Goal: Transaction & Acquisition: Purchase product/service

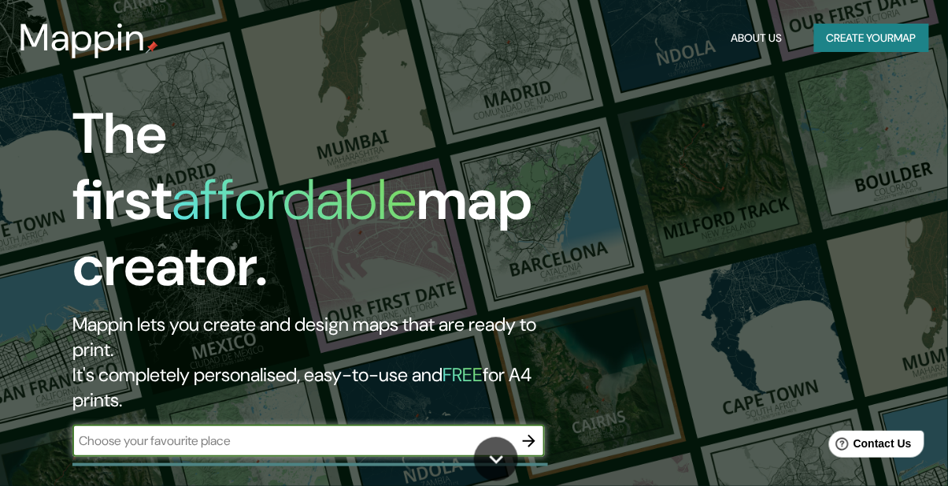
click at [517, 425] on button "button" at bounding box center [530, 441] width 32 height 32
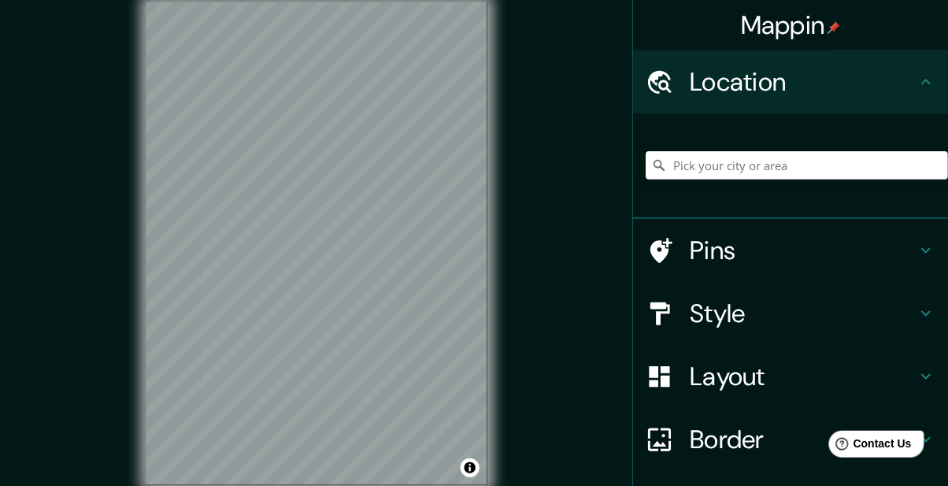
click at [737, 158] on input "Pick your city or area" at bounding box center [797, 165] width 302 height 28
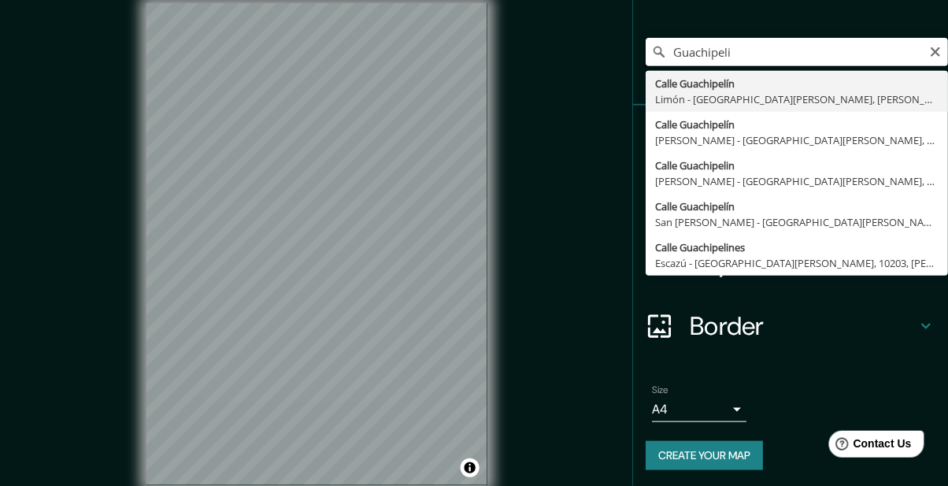
scroll to position [116, 0]
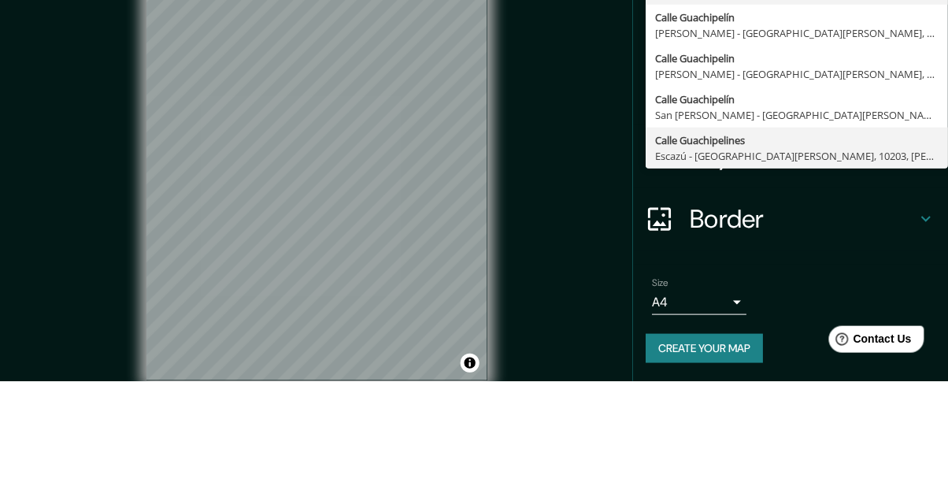
type input "Calle Guachipelines, [GEOGRAPHIC_DATA] - [GEOGRAPHIC_DATA][PERSON_NAME], 10203,…"
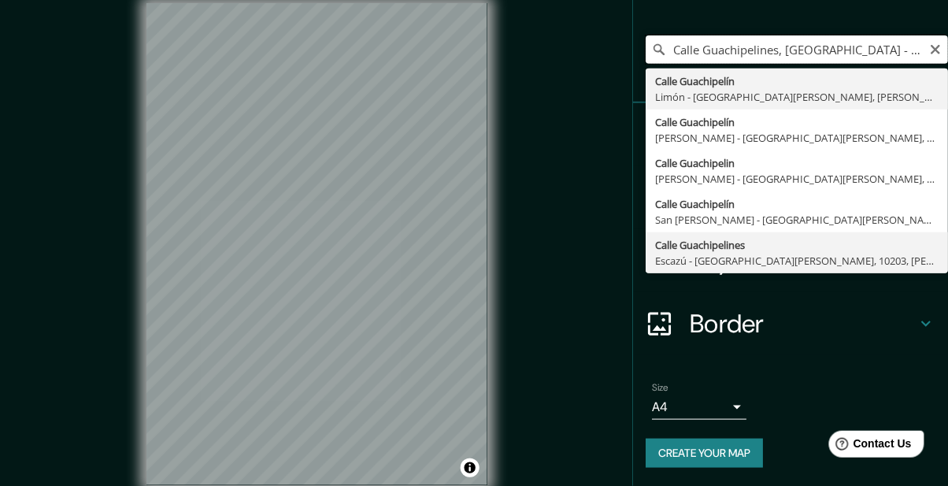
scroll to position [0, 0]
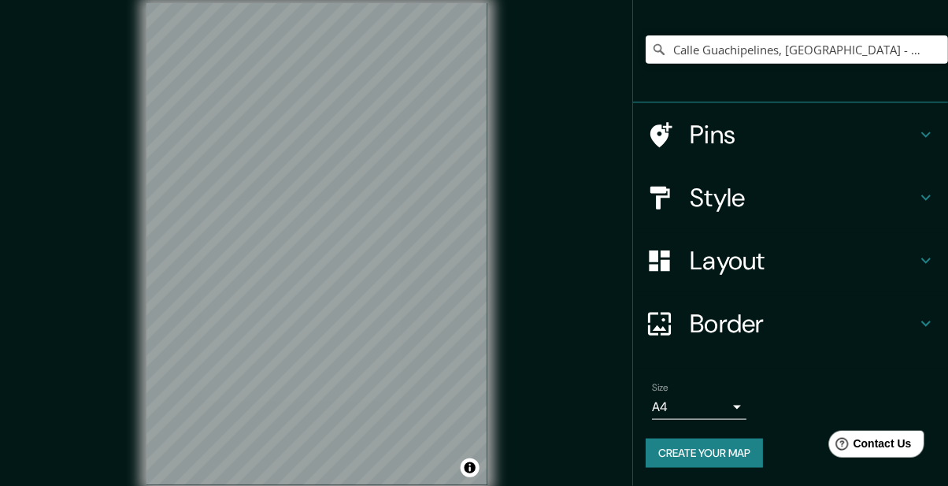
click at [575, 84] on div "Mappin Location [GEOGRAPHIC_DATA], [GEOGRAPHIC_DATA] - [GEOGRAPHIC_DATA][PERSON…" at bounding box center [474, 256] width 948 height 513
click at [924, 191] on icon at bounding box center [926, 197] width 19 height 19
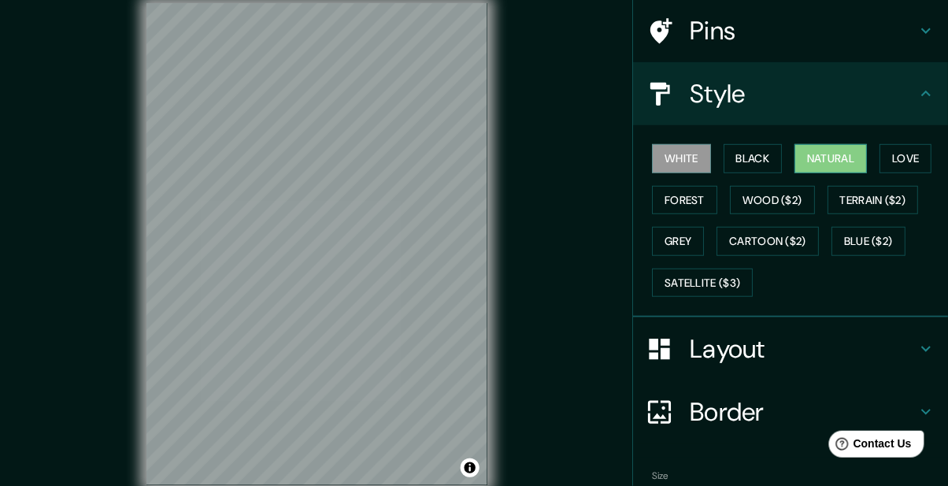
click at [840, 152] on button "Natural" at bounding box center [831, 158] width 72 height 29
click at [906, 158] on button "Love" at bounding box center [906, 158] width 52 height 29
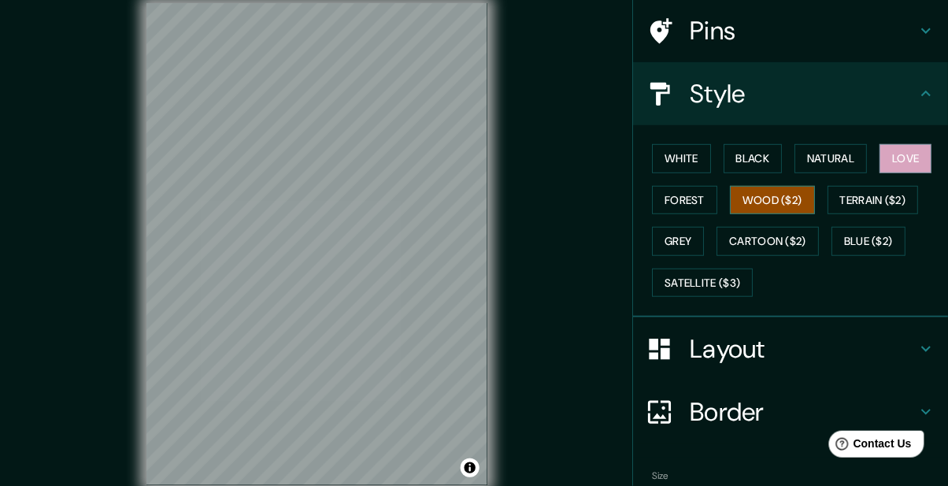
click at [755, 202] on button "Wood ($2)" at bounding box center [772, 200] width 85 height 29
click at [681, 195] on button "Forest" at bounding box center [684, 200] width 65 height 29
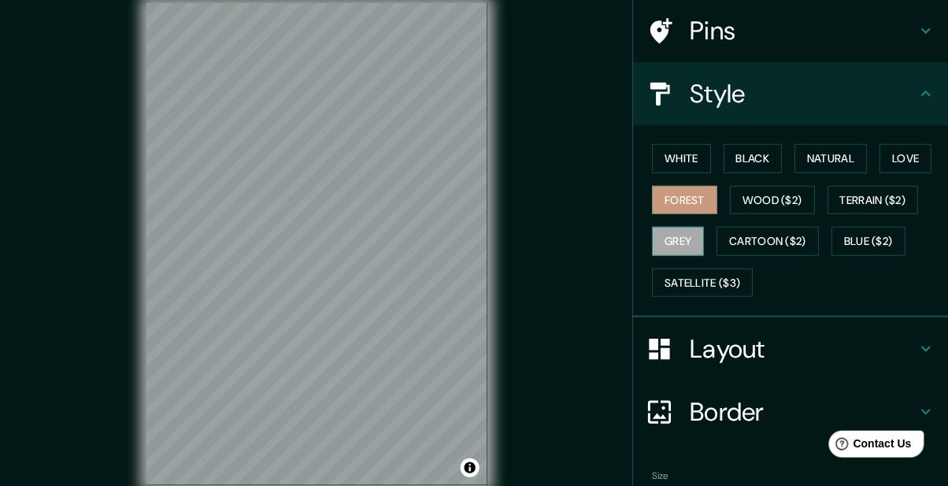
click at [669, 241] on button "Grey" at bounding box center [678, 241] width 52 height 29
click at [758, 190] on button "Wood ($2)" at bounding box center [772, 200] width 85 height 29
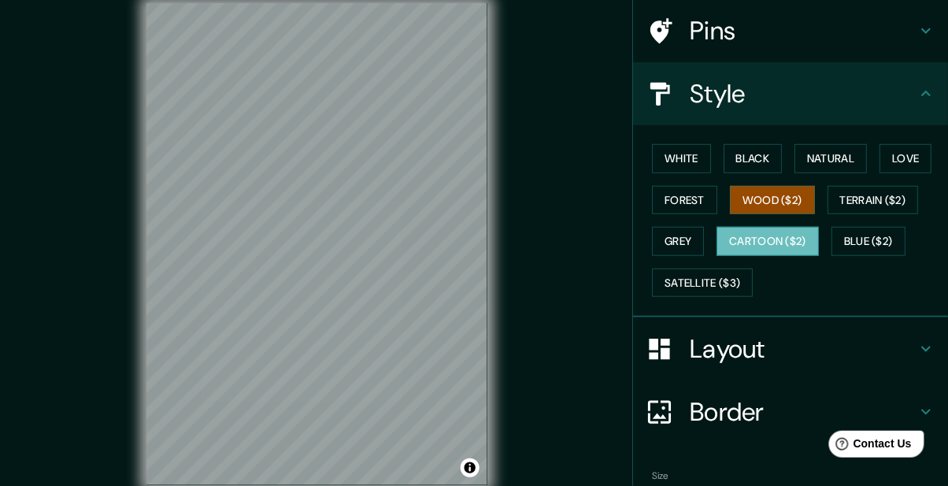
click at [750, 239] on button "Cartoon ($2)" at bounding box center [768, 241] width 102 height 29
click at [675, 234] on button "Grey" at bounding box center [678, 241] width 52 height 29
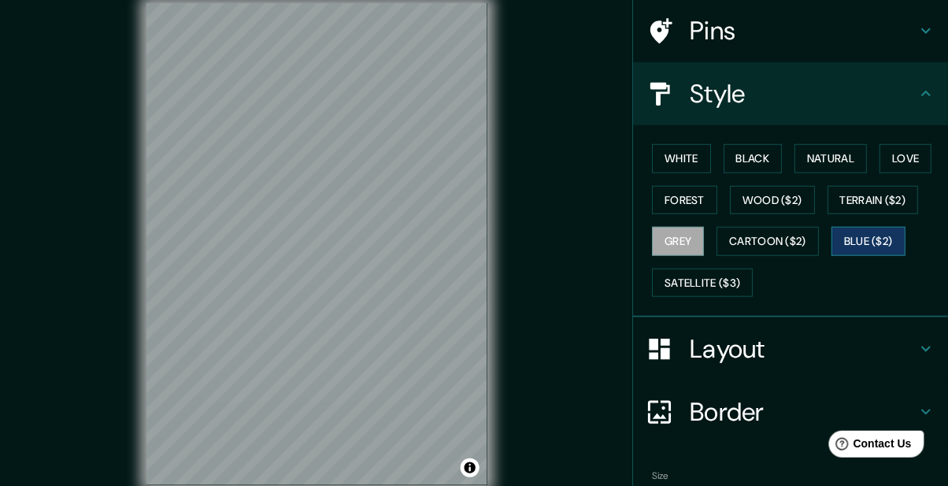
click at [872, 245] on button "Blue ($2)" at bounding box center [869, 241] width 74 height 29
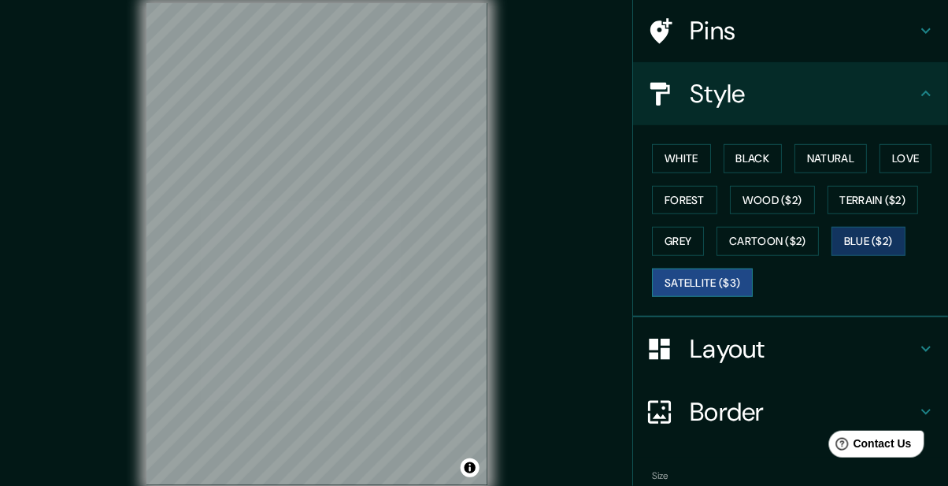
click at [707, 274] on button "Satellite ($3)" at bounding box center [702, 283] width 101 height 29
click at [679, 195] on button "Forest" at bounding box center [684, 200] width 65 height 29
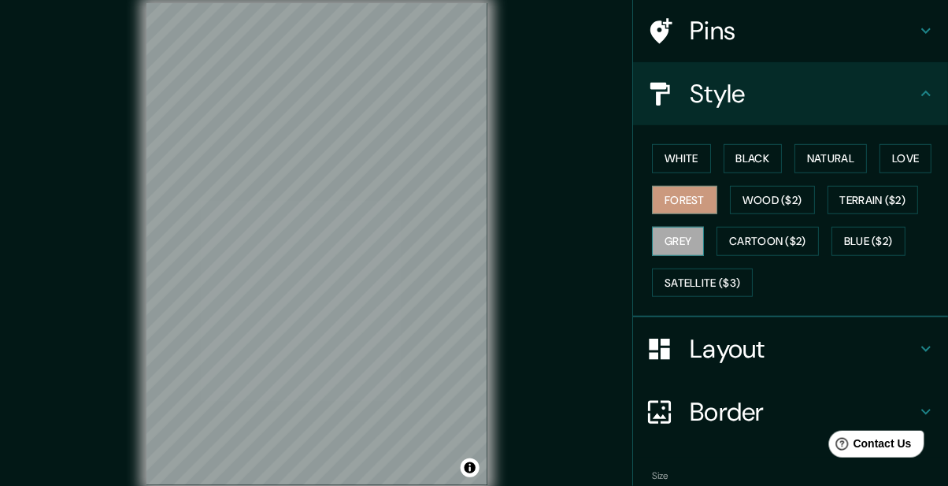
click at [678, 242] on button "Grey" at bounding box center [678, 241] width 52 height 29
click at [684, 159] on button "White" at bounding box center [681, 158] width 59 height 29
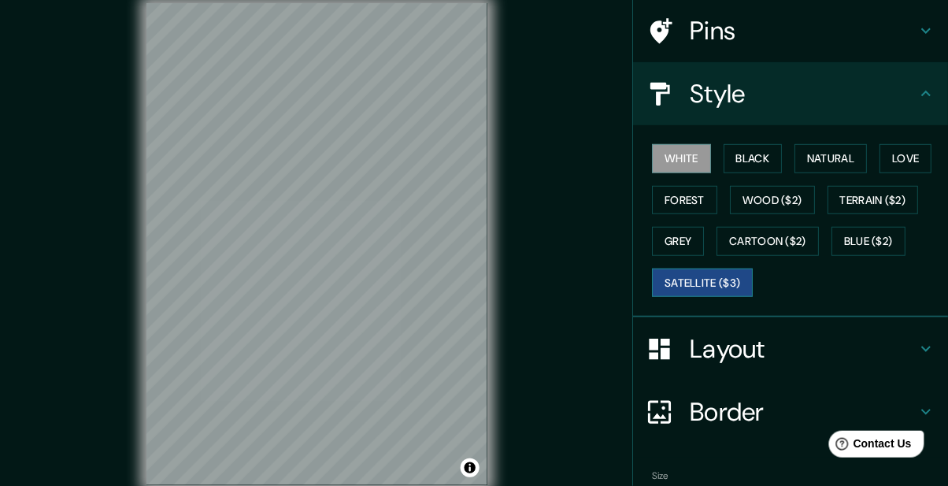
click at [732, 283] on button "Satellite ($3)" at bounding box center [702, 283] width 101 height 29
click at [688, 200] on button "Forest" at bounding box center [684, 200] width 65 height 29
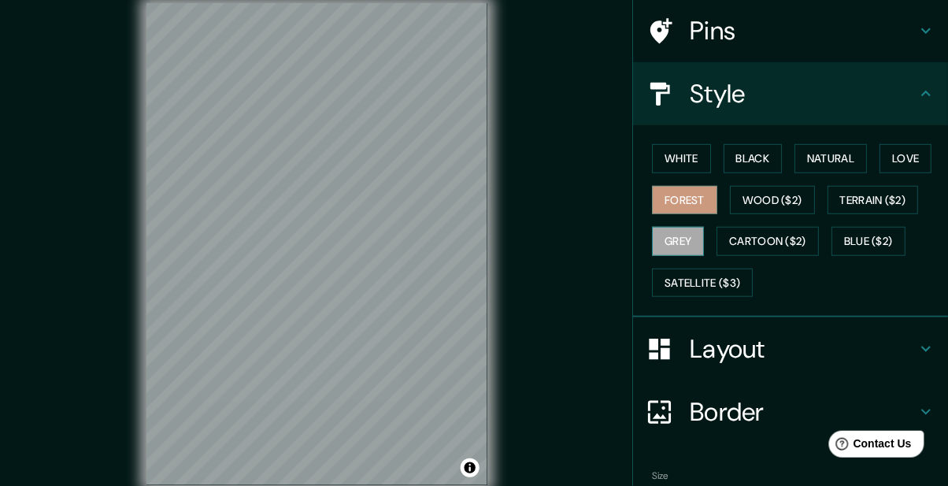
click at [673, 233] on button "Grey" at bounding box center [678, 241] width 52 height 29
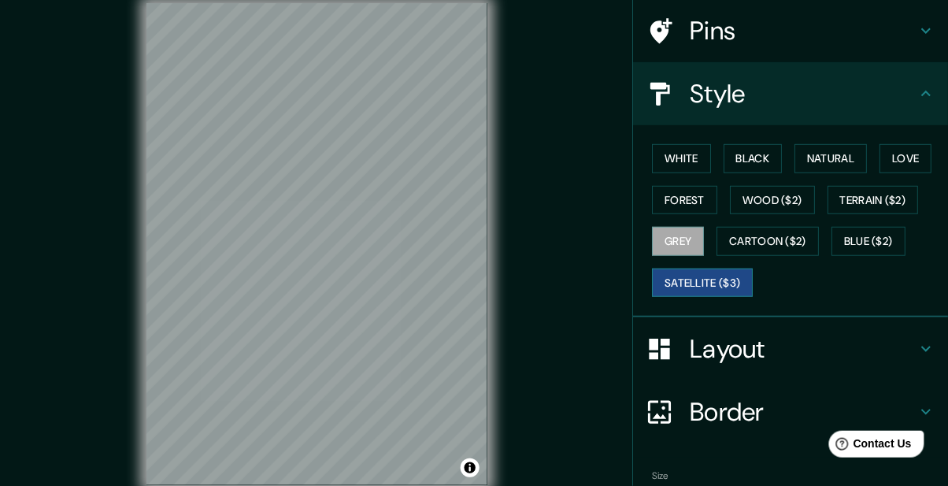
click at [696, 270] on button "Satellite ($3)" at bounding box center [702, 283] width 101 height 29
click at [684, 197] on button "Forest" at bounding box center [684, 200] width 65 height 29
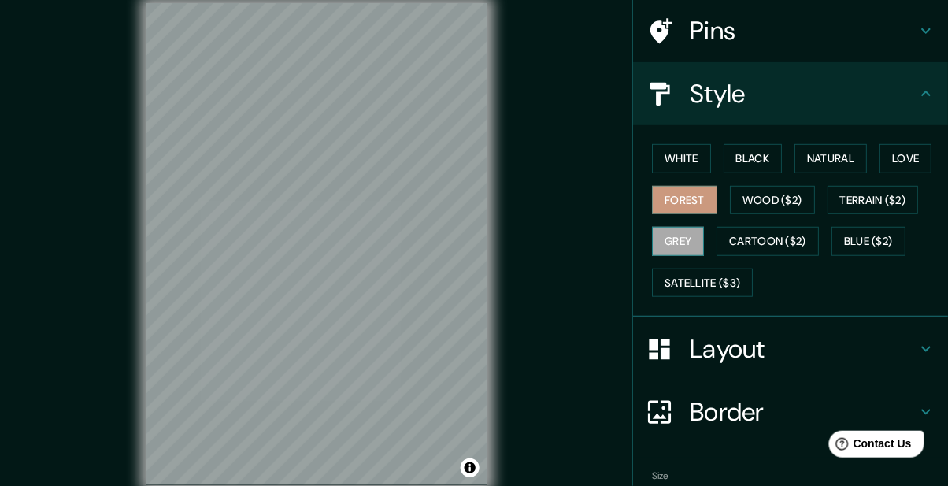
click at [677, 239] on button "Grey" at bounding box center [678, 241] width 52 height 29
click at [680, 209] on button "Forest" at bounding box center [684, 200] width 65 height 29
click at [673, 234] on button "Grey" at bounding box center [678, 241] width 52 height 29
click at [678, 211] on button "Forest" at bounding box center [684, 200] width 65 height 29
click at [881, 364] on div "Layout" at bounding box center [790, 348] width 315 height 63
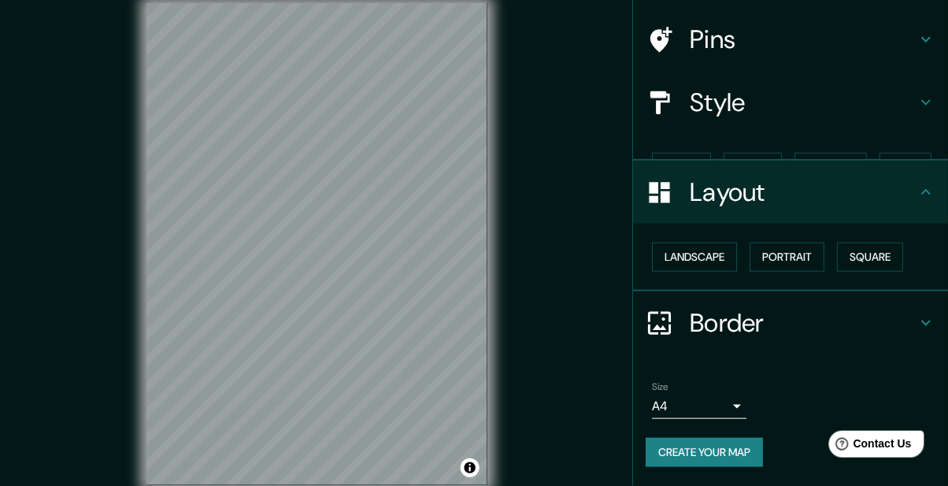
scroll to position [80, 0]
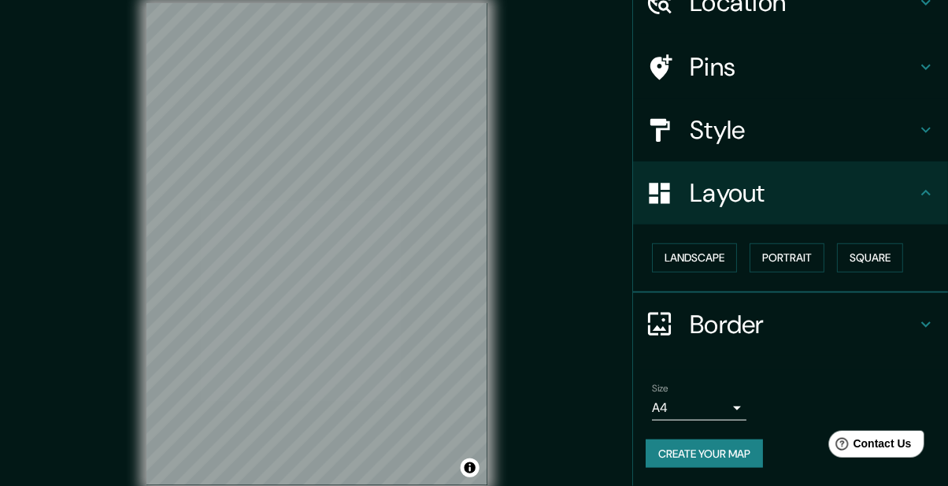
click at [726, 408] on body "Mappin Location [GEOGRAPHIC_DATA], [GEOGRAPHIC_DATA] - [GEOGRAPHIC_DATA][PERSON…" at bounding box center [474, 243] width 948 height 486
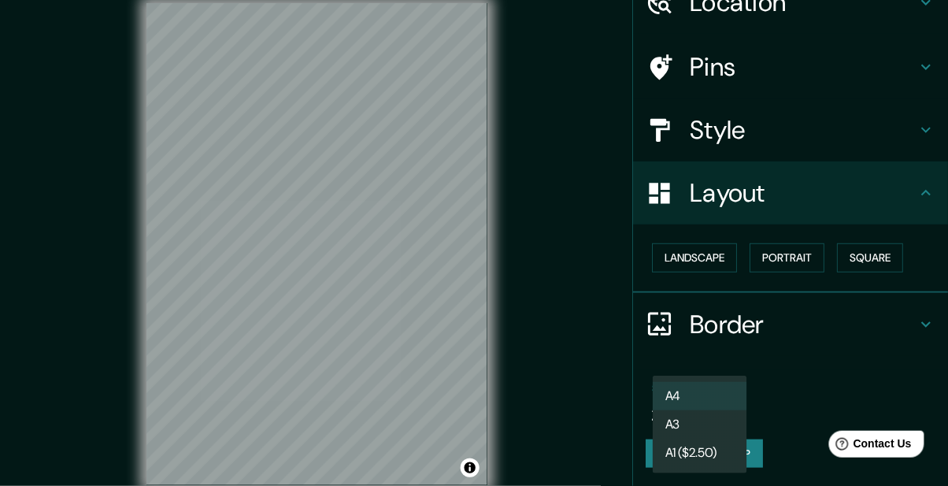
click at [777, 389] on div at bounding box center [474, 243] width 948 height 486
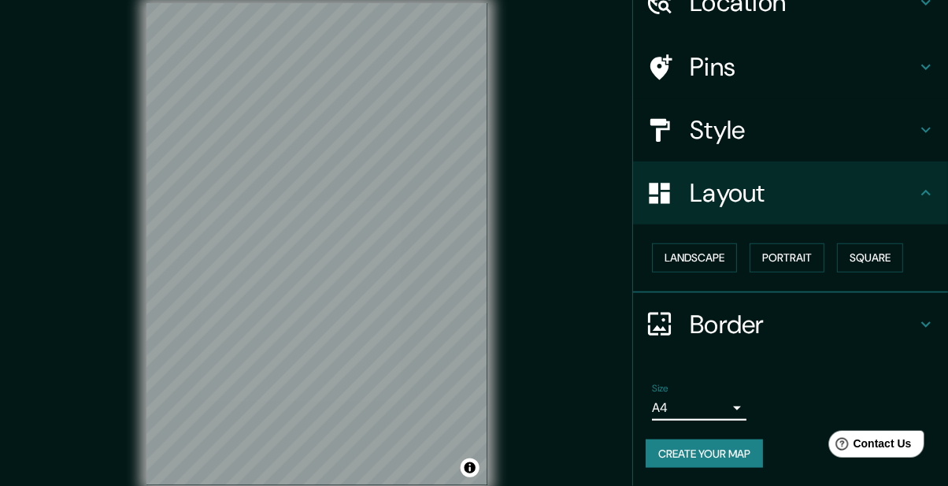
click at [833, 74] on h4 "Pins" at bounding box center [803, 67] width 227 height 32
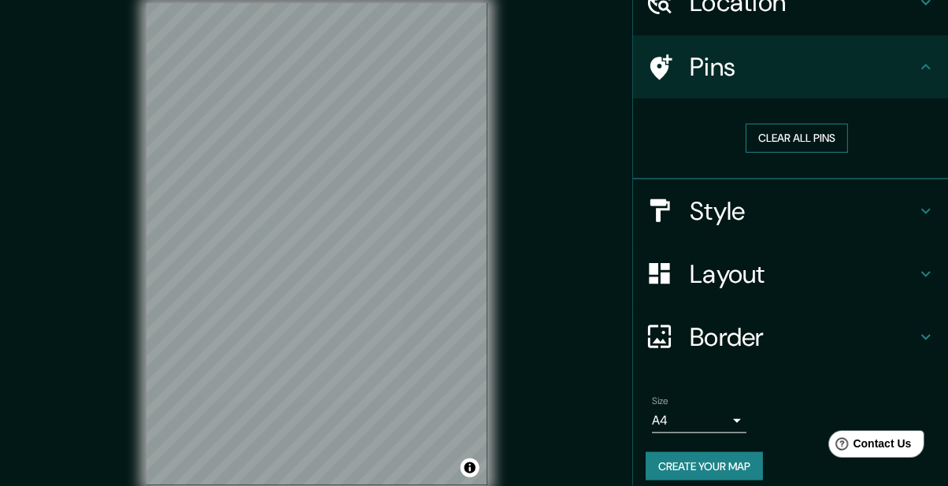
click at [821, 136] on button "Clear all pins" at bounding box center [797, 138] width 102 height 29
click at [299, 261] on div at bounding box center [298, 255] width 13 height 13
click at [308, 252] on div at bounding box center [310, 245] width 13 height 13
click at [736, 330] on h4 "Border" at bounding box center [803, 337] width 227 height 32
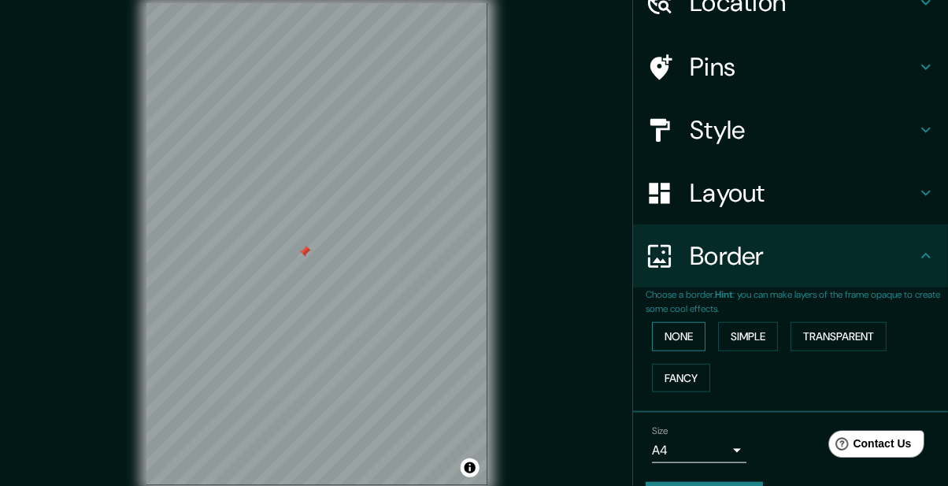
click at [670, 339] on button "None" at bounding box center [679, 336] width 54 height 29
click at [668, 328] on button "None" at bounding box center [679, 336] width 54 height 29
click at [734, 323] on button "Simple" at bounding box center [748, 336] width 60 height 29
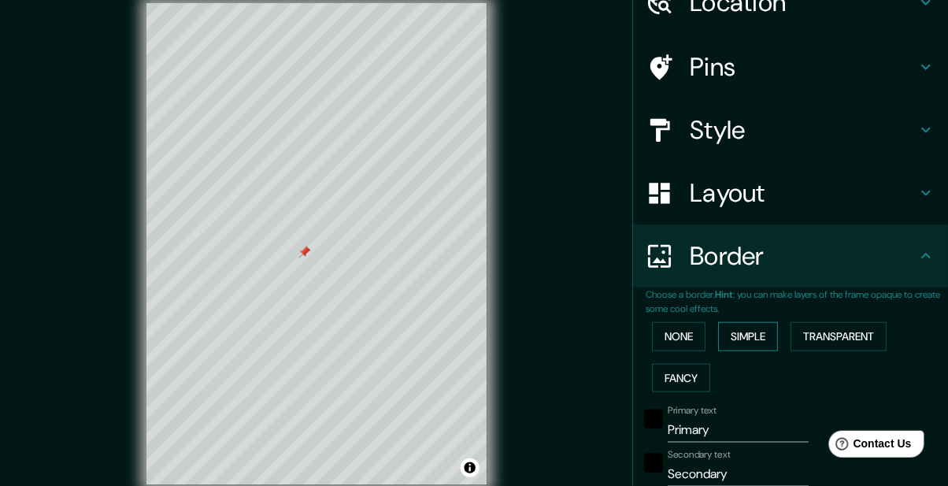
click at [755, 337] on button "Simple" at bounding box center [748, 336] width 60 height 29
type input "173"
type input "35"
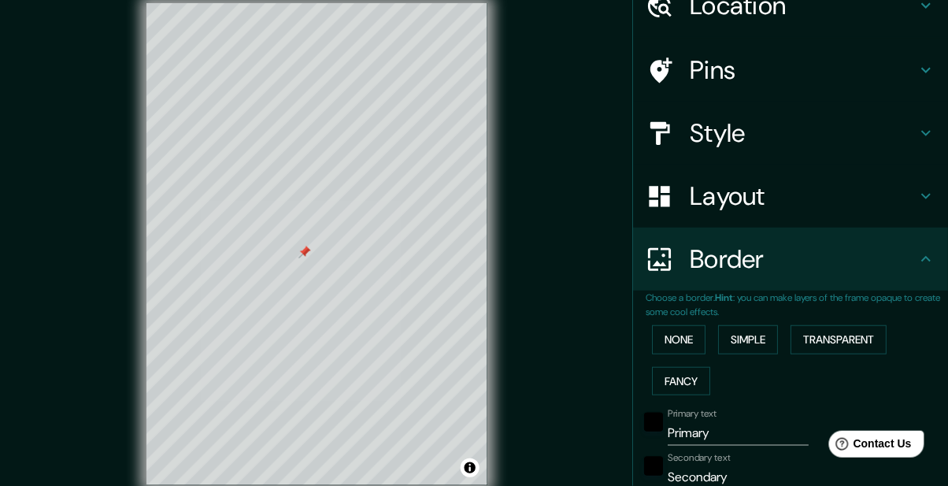
click at [853, 340] on button "Transparent" at bounding box center [839, 339] width 96 height 29
click at [670, 329] on button "None" at bounding box center [679, 339] width 54 height 29
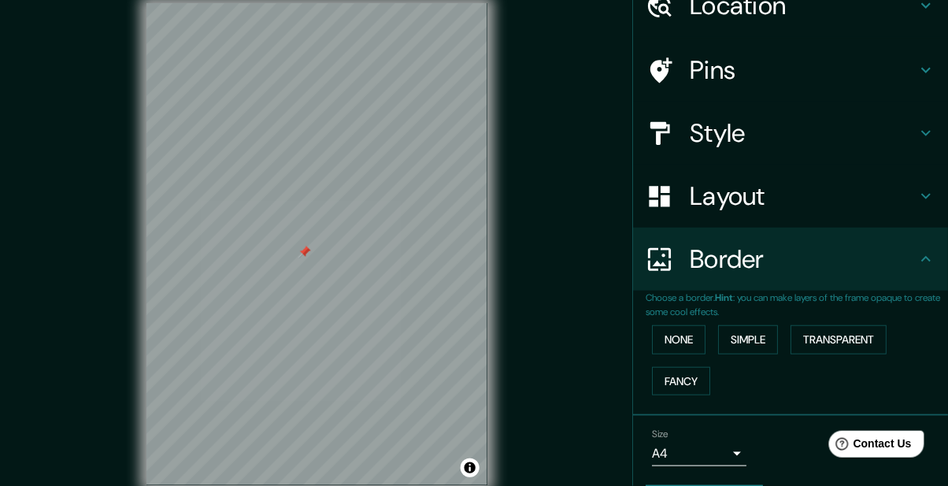
scroll to position [123, 0]
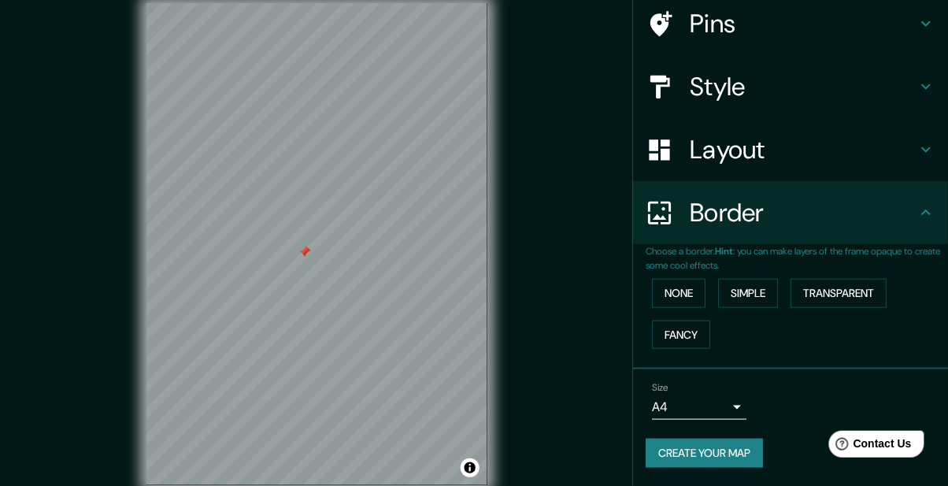
click at [725, 455] on button "Create your map" at bounding box center [704, 453] width 117 height 29
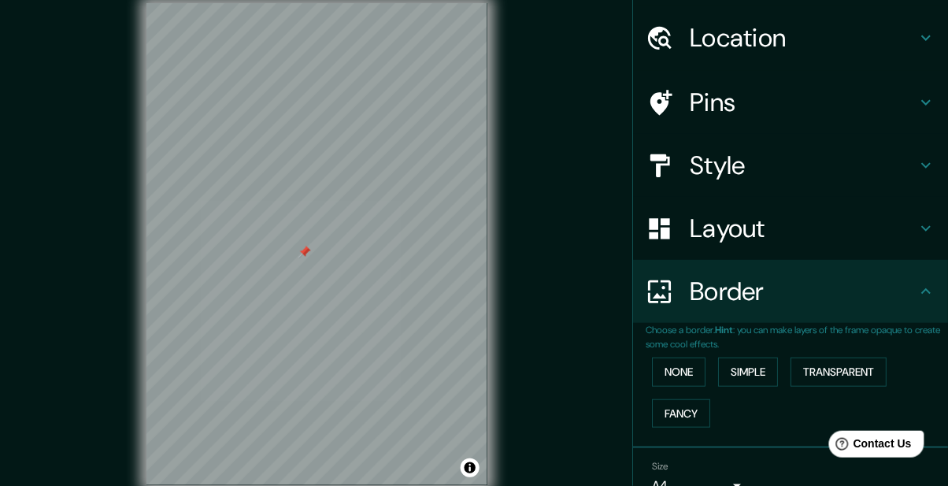
scroll to position [0, 0]
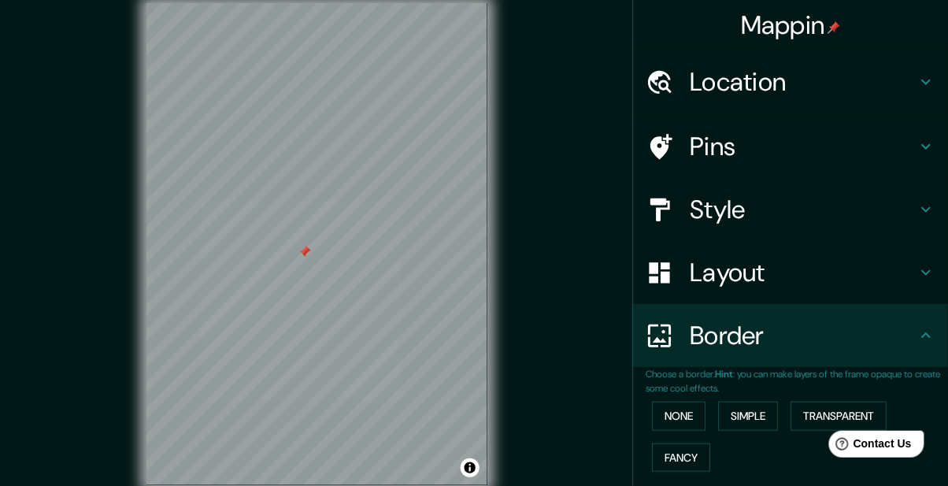
click at [912, 89] on h4 "Location" at bounding box center [803, 82] width 227 height 32
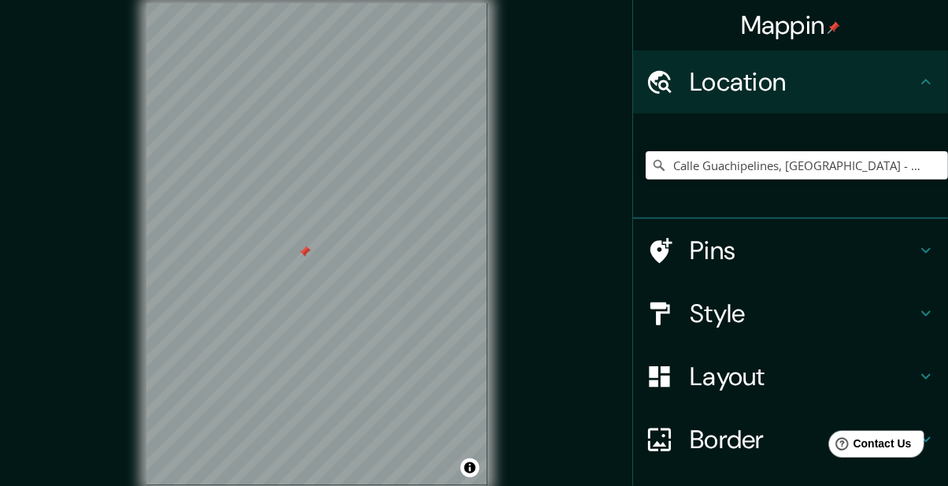
click at [814, 259] on h4 "Pins" at bounding box center [803, 251] width 227 height 32
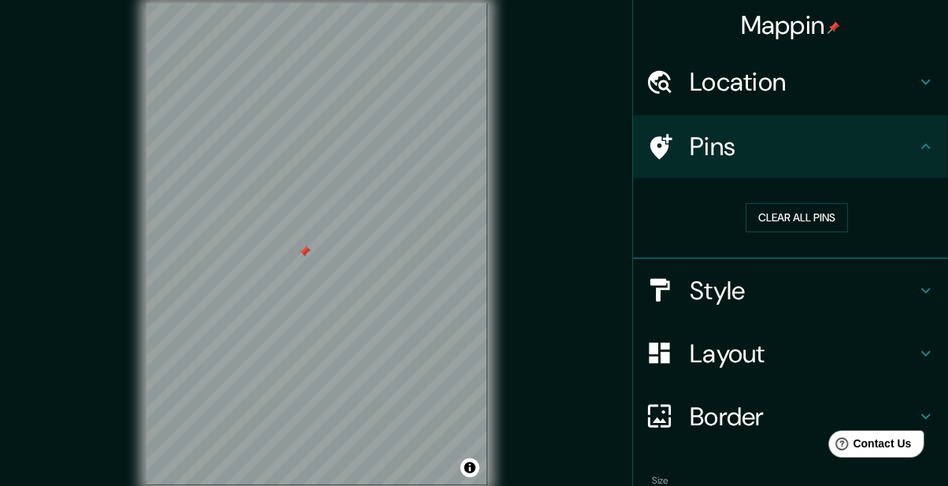
click at [872, 311] on div "Style" at bounding box center [790, 290] width 315 height 63
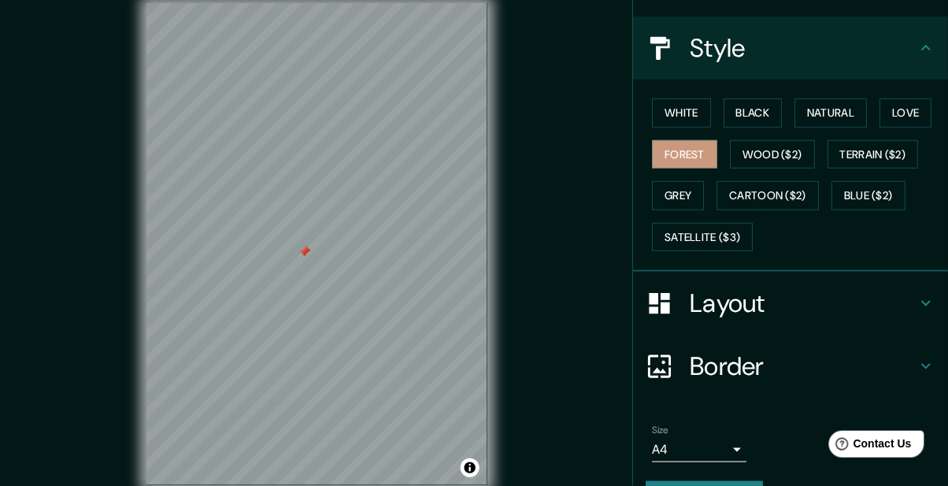
scroll to position [203, 0]
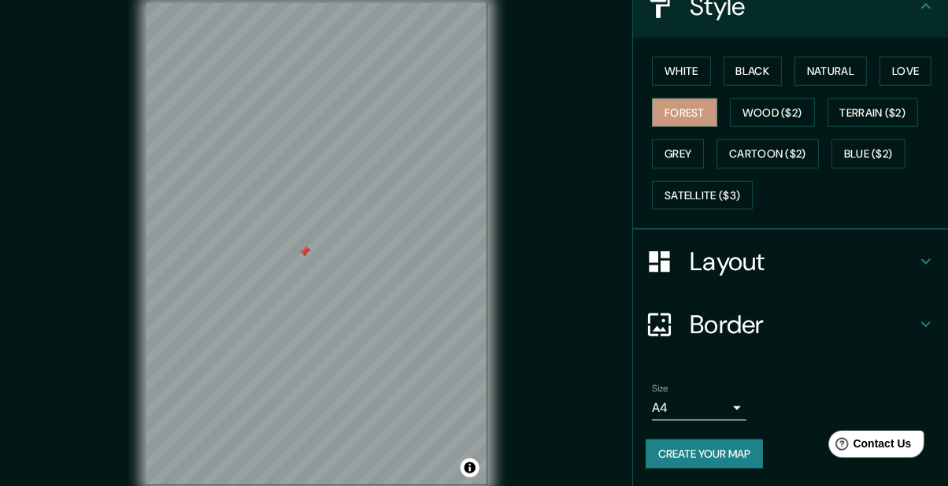
click at [726, 468] on div "Size A4 single Create your map" at bounding box center [791, 428] width 290 height 105
click at [741, 442] on button "Create your map" at bounding box center [704, 454] width 117 height 29
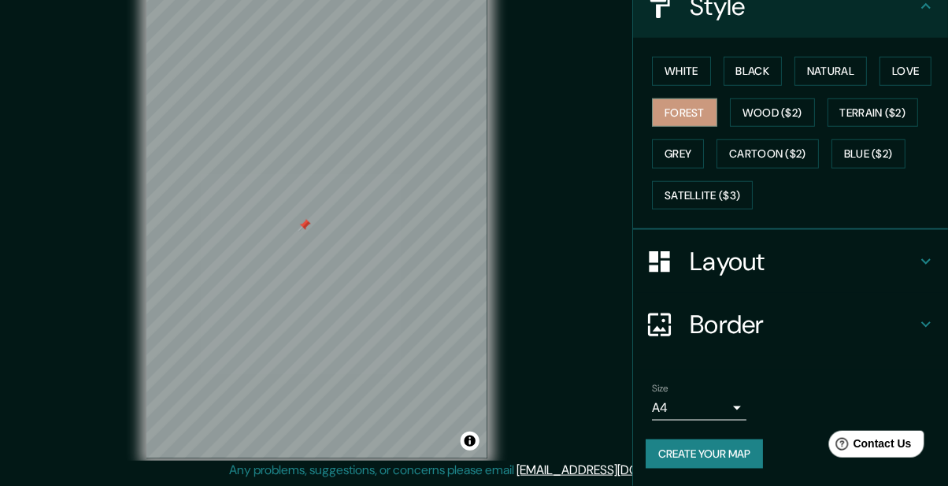
scroll to position [68, 0]
click at [710, 454] on button "Create your map" at bounding box center [704, 454] width 117 height 29
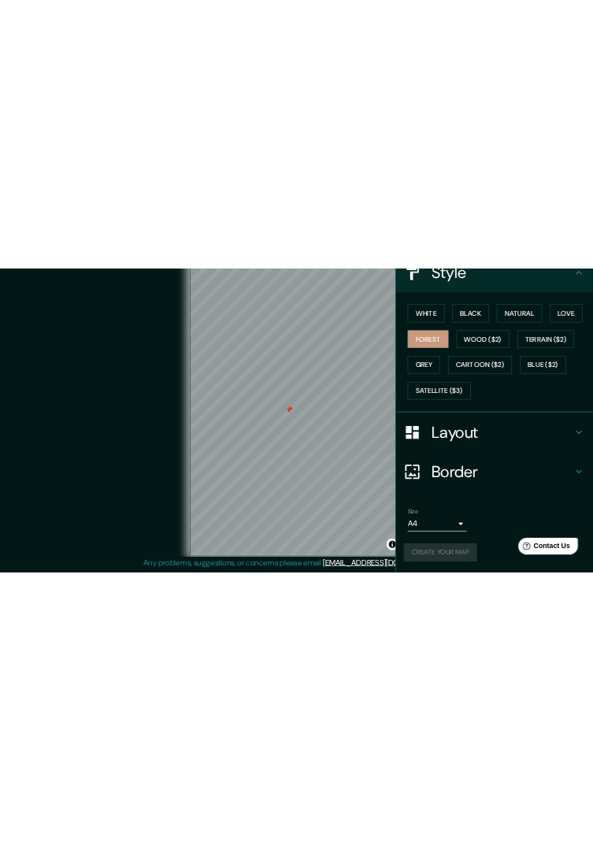
scroll to position [0, 0]
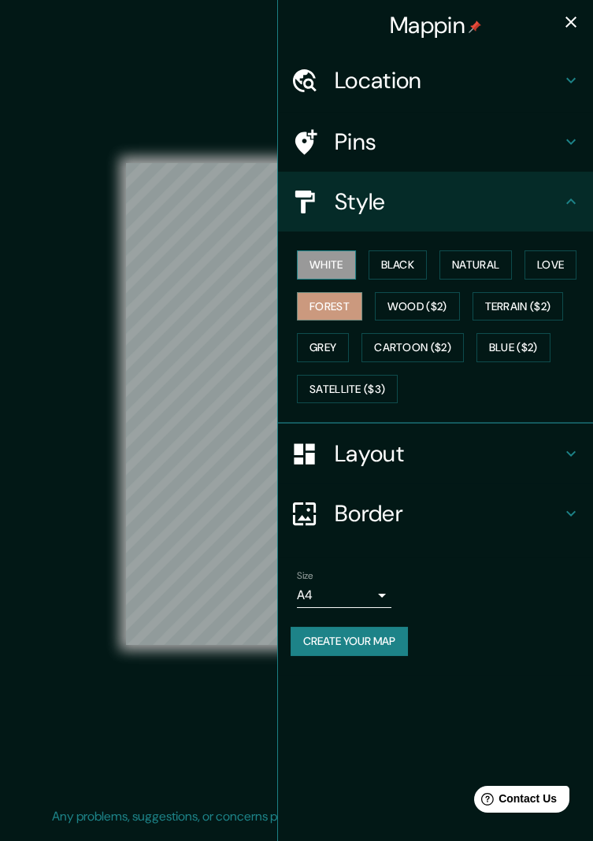
click at [306, 262] on button "White" at bounding box center [326, 264] width 59 height 29
click at [325, 345] on button "Grey" at bounding box center [323, 347] width 52 height 29
click at [335, 307] on button "Forest" at bounding box center [329, 306] width 65 height 29
click at [458, 269] on button "Natural" at bounding box center [476, 264] width 72 height 29
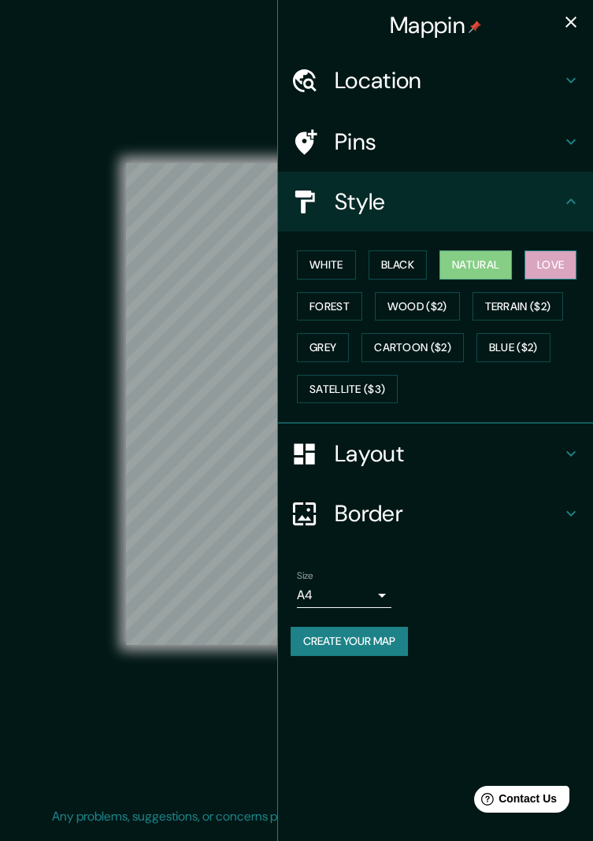
click at [543, 266] on button "Love" at bounding box center [551, 264] width 52 height 29
click at [484, 266] on button "Natural" at bounding box center [476, 264] width 72 height 29
click at [405, 272] on button "Black" at bounding box center [398, 264] width 59 height 29
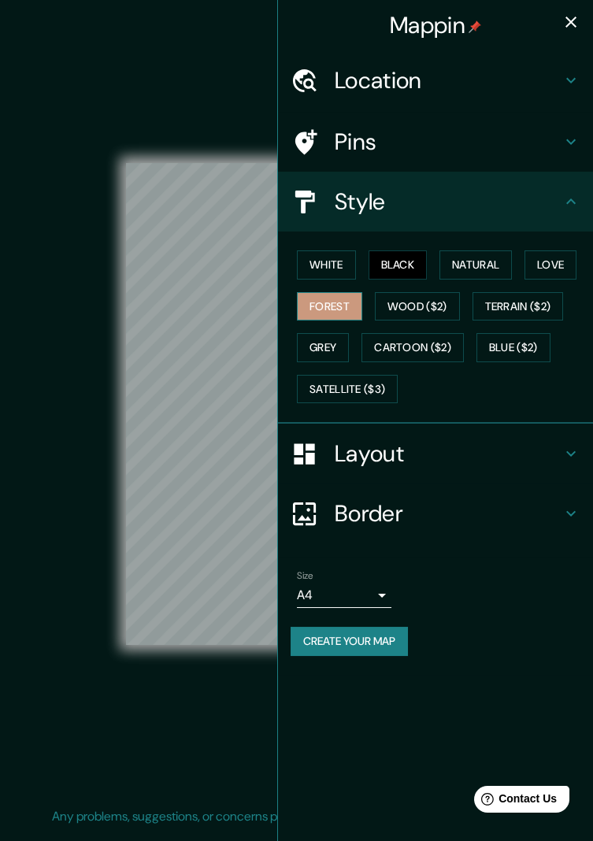
click at [325, 309] on button "Forest" at bounding box center [329, 306] width 65 height 29
click at [325, 356] on button "Grey" at bounding box center [323, 347] width 52 height 29
click at [329, 307] on button "Forest" at bounding box center [329, 306] width 65 height 29
click at [384, 485] on button "Create your map" at bounding box center [349, 641] width 117 height 29
click at [457, 73] on h4 "Location" at bounding box center [448, 80] width 227 height 28
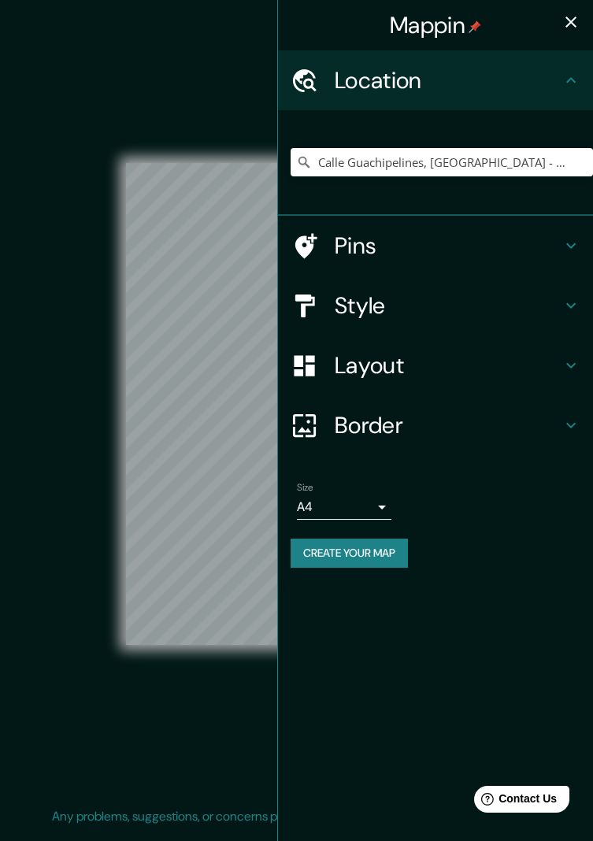
click at [459, 237] on h4 "Pins" at bounding box center [448, 246] width 227 height 28
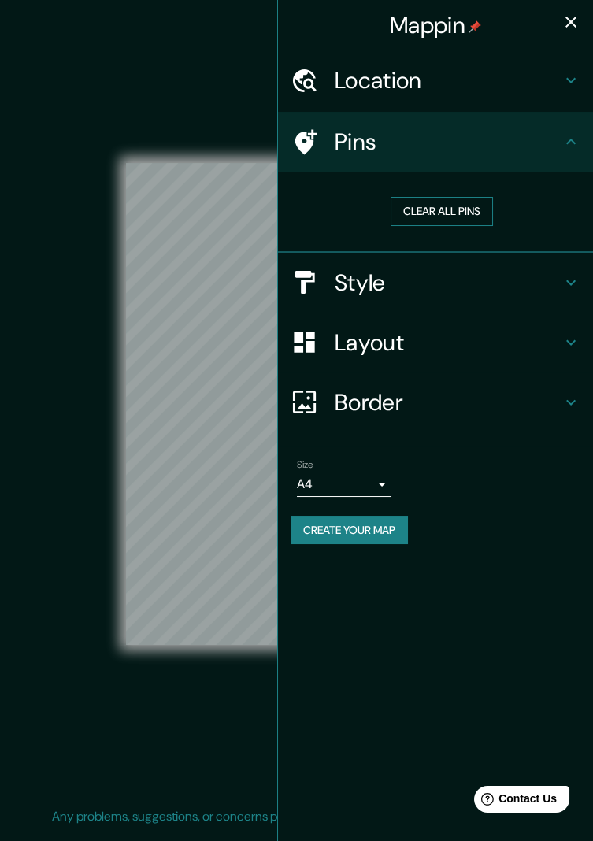
click at [439, 212] on button "Clear all pins" at bounding box center [442, 211] width 102 height 29
click at [573, 32] on button "button" at bounding box center [571, 22] width 32 height 32
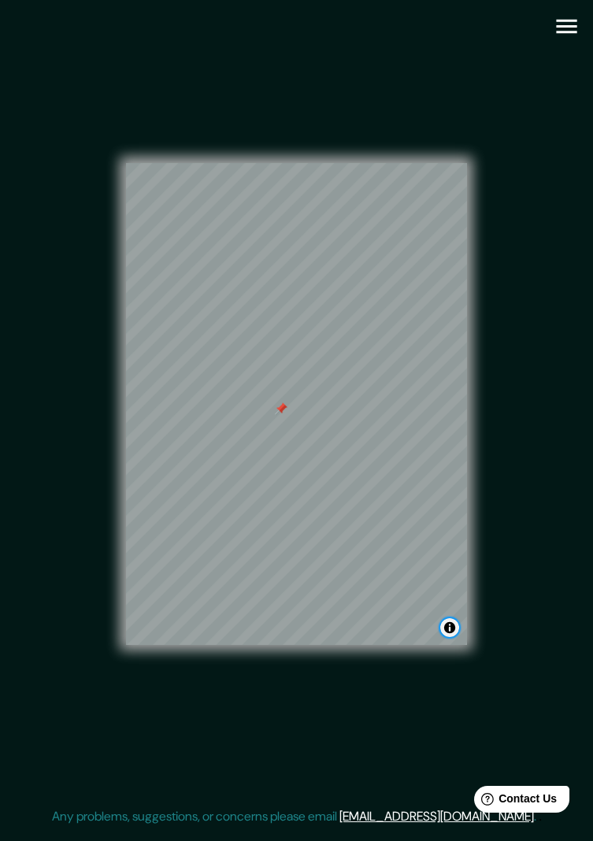
click at [445, 485] on button "Toggle attribution" at bounding box center [449, 627] width 19 height 19
click at [444, 485] on button "Toggle attribution" at bounding box center [449, 627] width 19 height 19
click at [496, 225] on div "© Mapbox © OpenStreetMap Improve this map" at bounding box center [297, 403] width 534 height 757
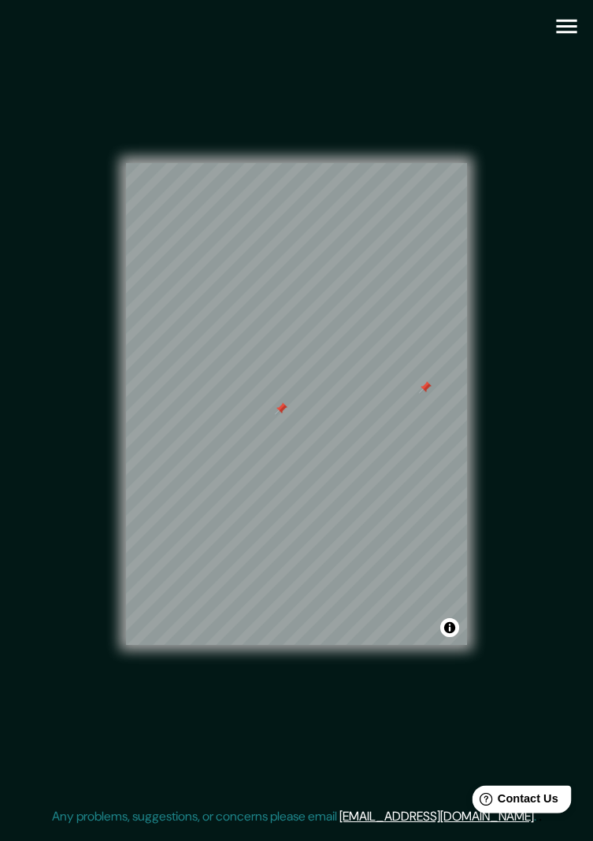
click at [536, 485] on span "Contact Us" at bounding box center [528, 798] width 61 height 13
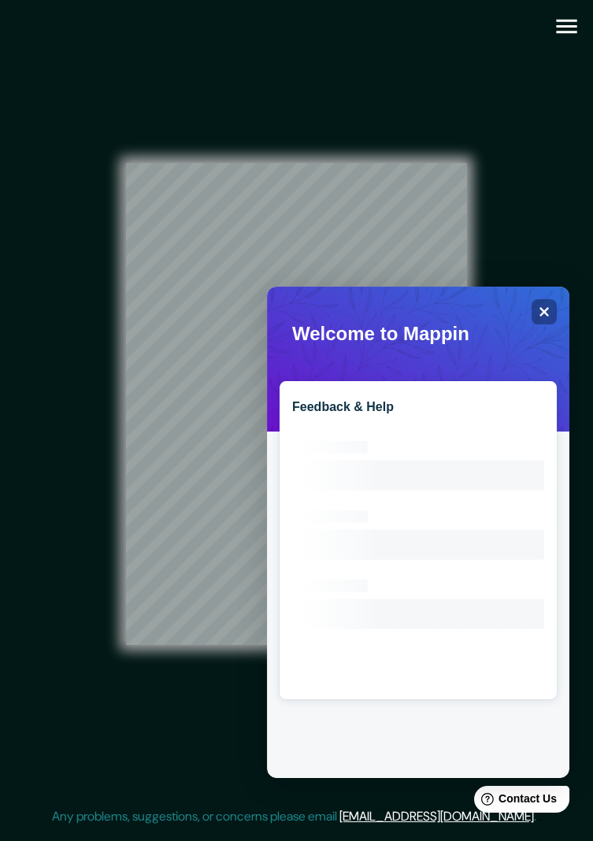
scroll to position [0, 0]
click at [533, 321] on div "Close" at bounding box center [544, 311] width 25 height 25
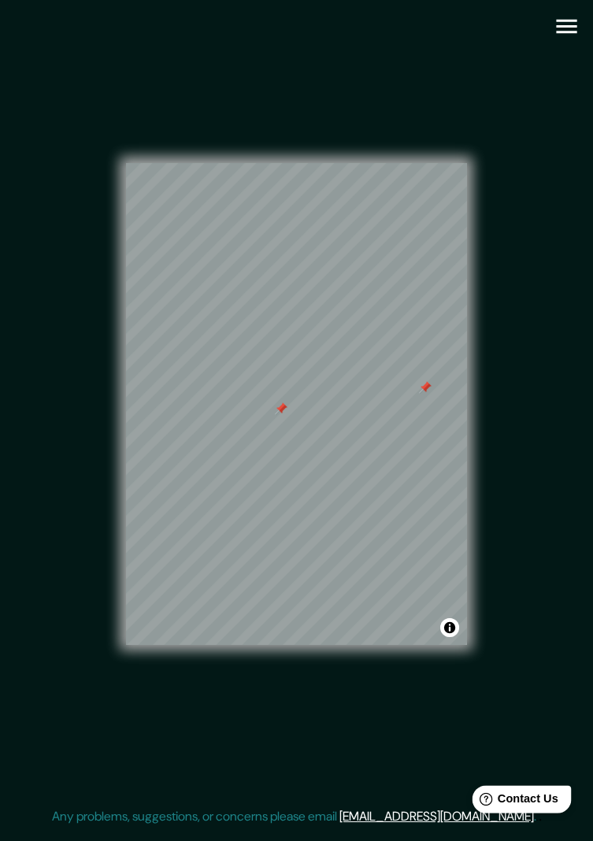
click at [520, 485] on span "Contact Us" at bounding box center [528, 798] width 61 height 13
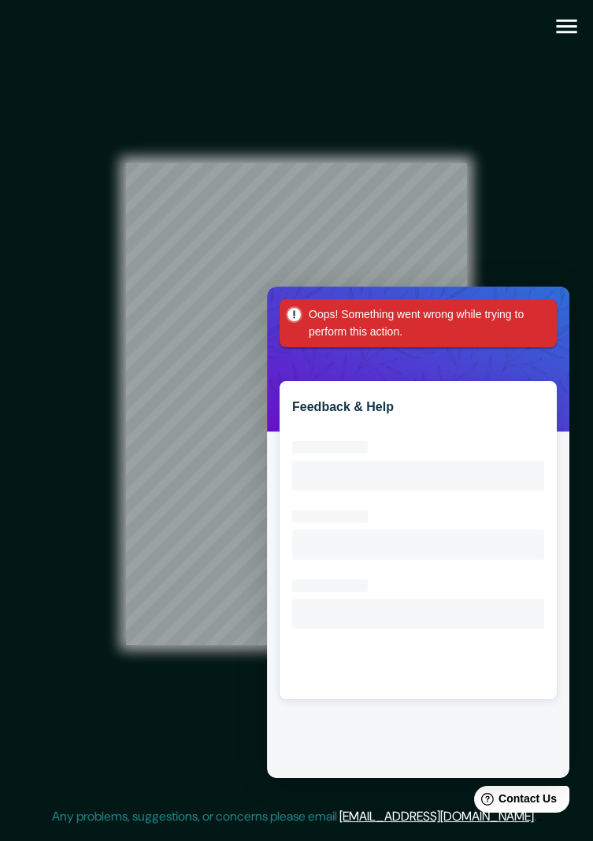
scroll to position [32, 0]
click at [453, 485] on div at bounding box center [418, 765] width 302 height 25
click at [294, 485] on icon "Loading interface..." at bounding box center [418, 556] width 252 height 252
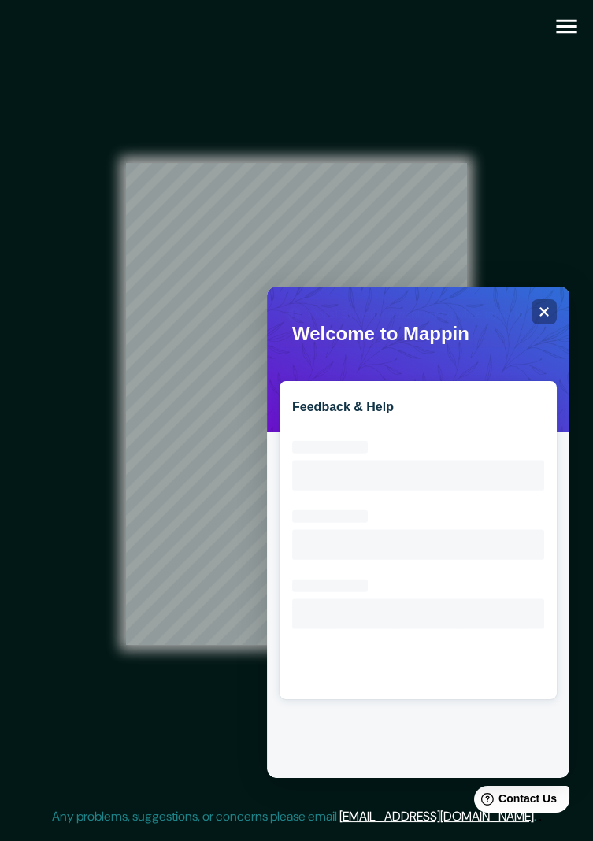
click at [538, 325] on div "Oops! Something went wrong while trying to perform this action." at bounding box center [418, 323] width 277 height 48
click at [554, 322] on div "Close" at bounding box center [544, 311] width 25 height 25
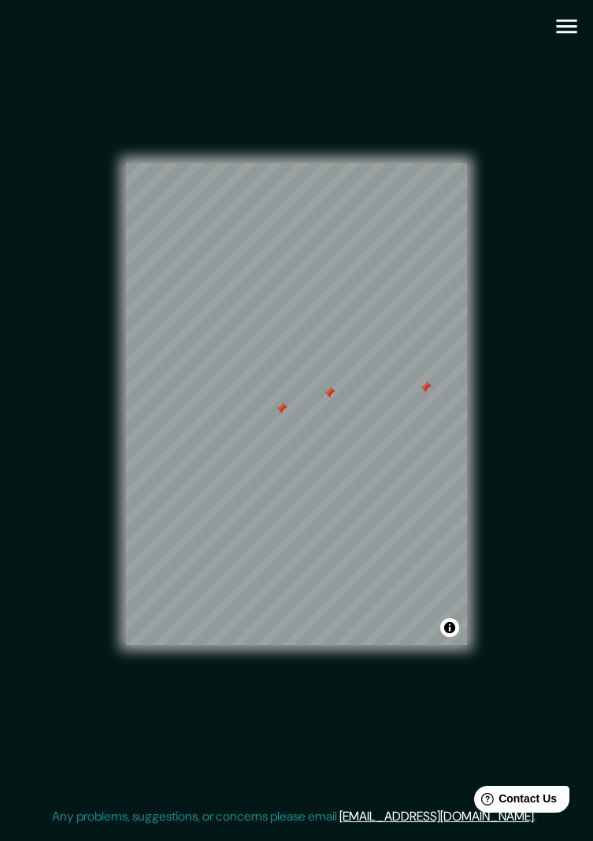
click at [429, 381] on div at bounding box center [425, 387] width 13 height 13
click at [325, 387] on div at bounding box center [329, 393] width 13 height 13
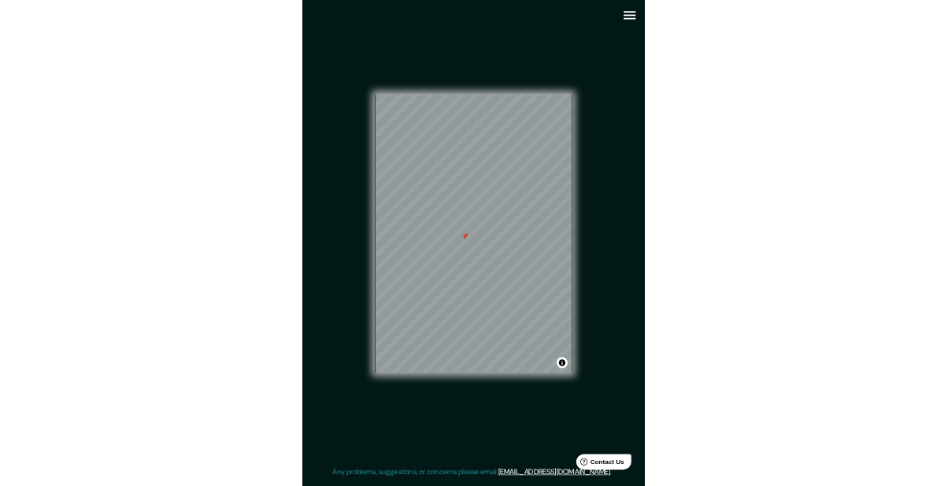
scroll to position [29, 0]
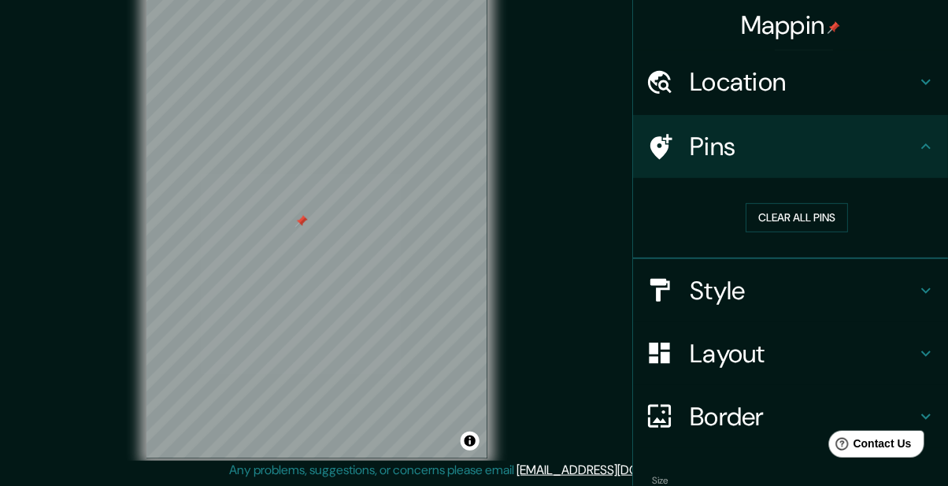
click at [922, 147] on icon at bounding box center [926, 146] width 9 height 6
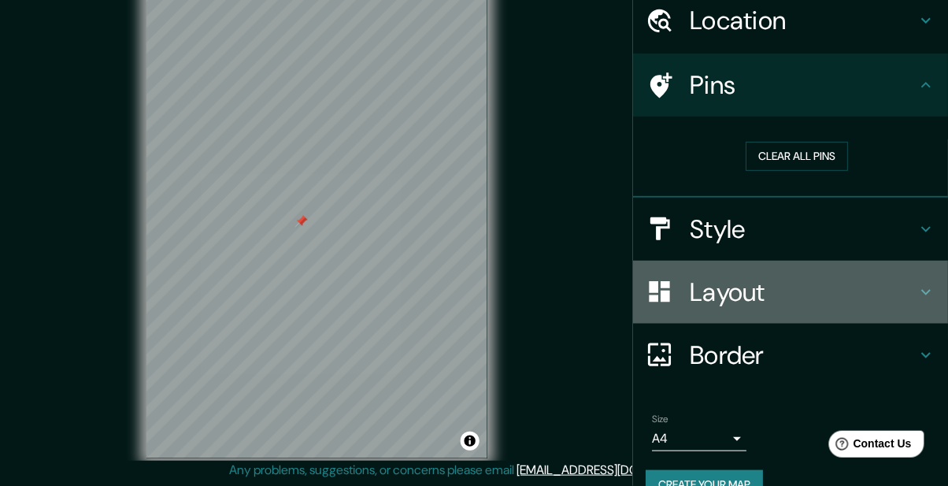
scroll to position [92, 0]
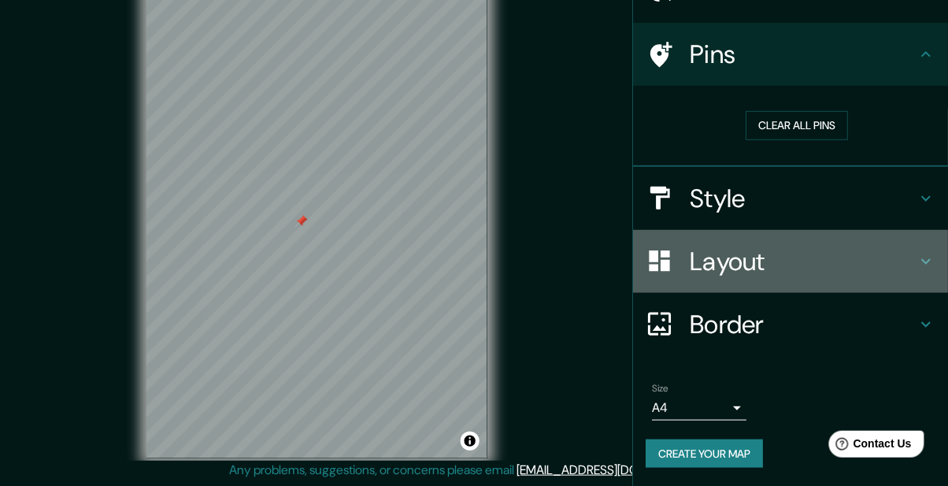
click at [718, 432] on div "Size A4 single Create your map" at bounding box center [791, 428] width 290 height 105
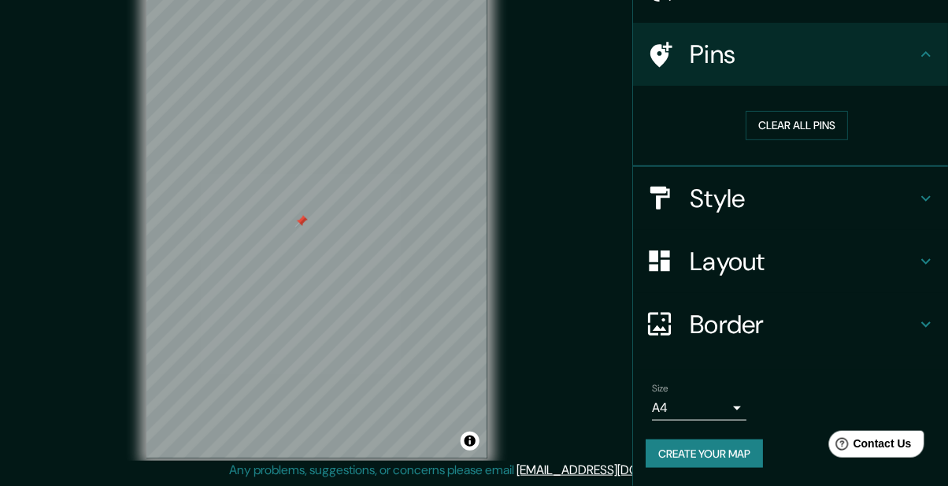
click at [745, 460] on button "Create your map" at bounding box center [704, 454] width 117 height 29
click at [873, 453] on div "Help Contact Us" at bounding box center [876, 443] width 99 height 28
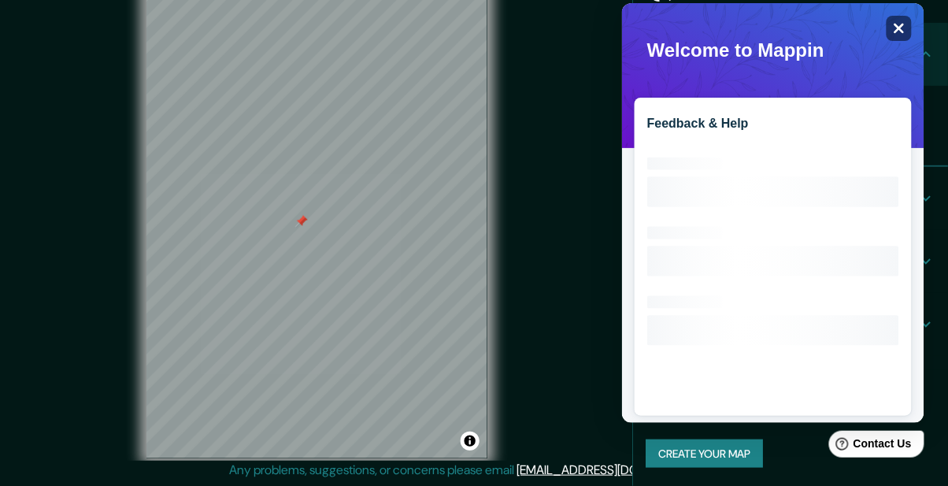
click at [903, 22] on icon "Close" at bounding box center [898, 28] width 12 height 12
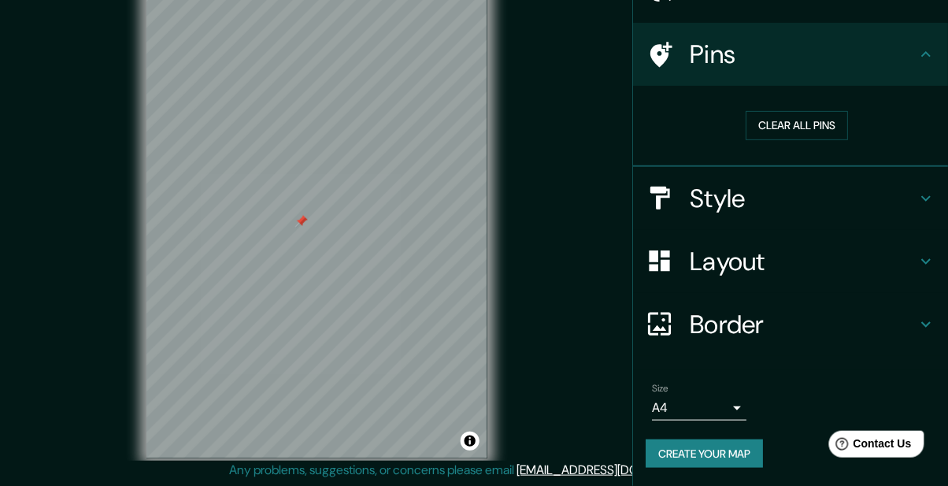
click at [698, 463] on button "Create your map" at bounding box center [704, 454] width 117 height 29
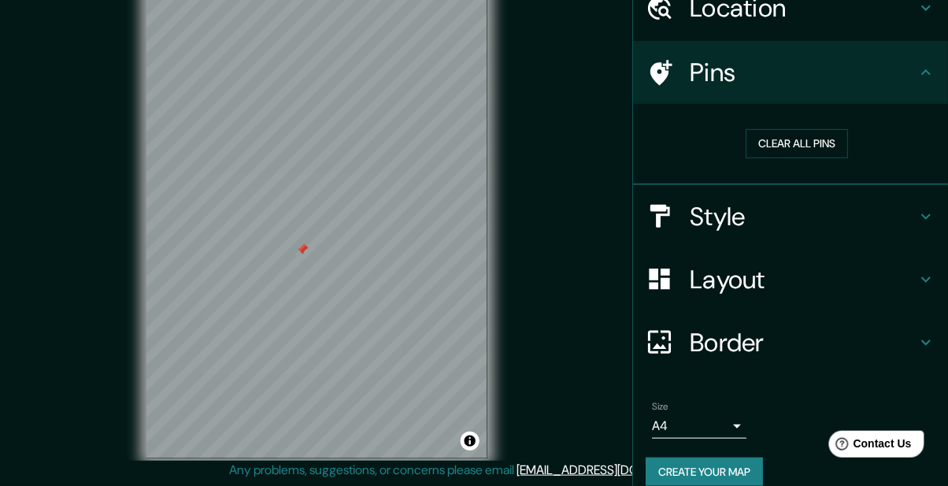
scroll to position [85, 0]
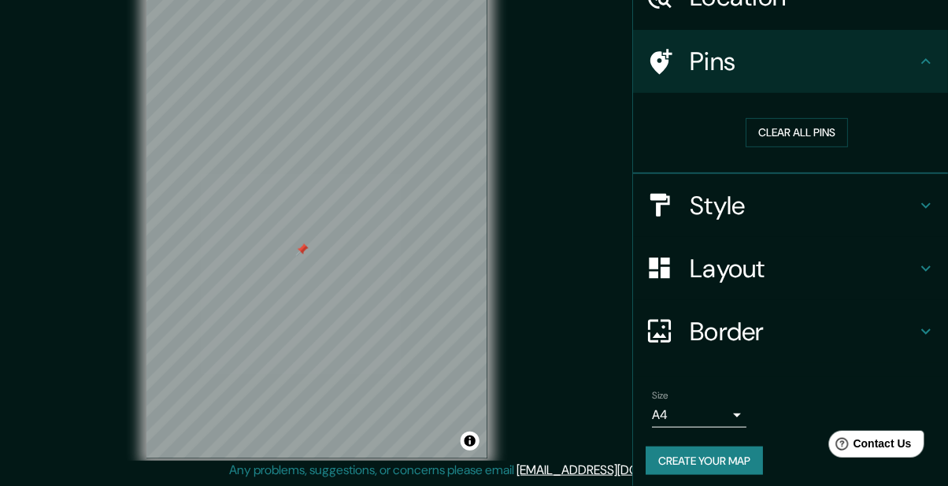
click at [810, 210] on h4 "Style" at bounding box center [803, 206] width 227 height 32
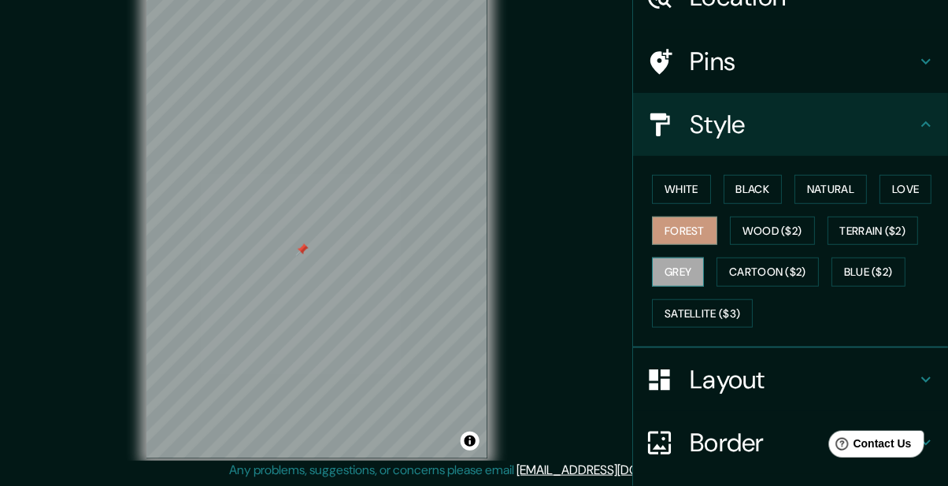
click at [674, 265] on button "Grey" at bounding box center [678, 272] width 52 height 29
click at [766, 239] on button "Wood ($2)" at bounding box center [772, 231] width 85 height 29
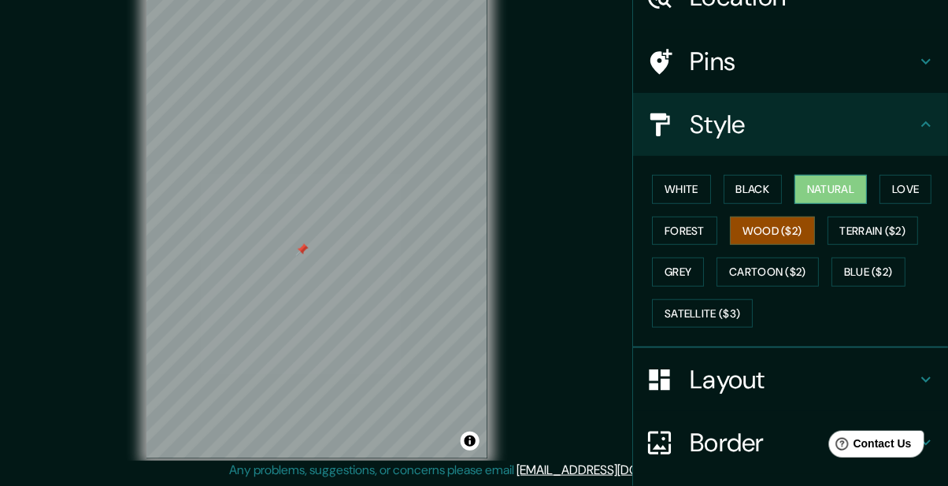
click at [846, 191] on button "Natural" at bounding box center [831, 189] width 72 height 29
click at [876, 191] on div "White Black Natural Love Forest Wood ($2) Terrain ($2) Grey Cartoon ($2) Blue (…" at bounding box center [797, 251] width 302 height 165
click at [902, 193] on button "Love" at bounding box center [906, 189] width 52 height 29
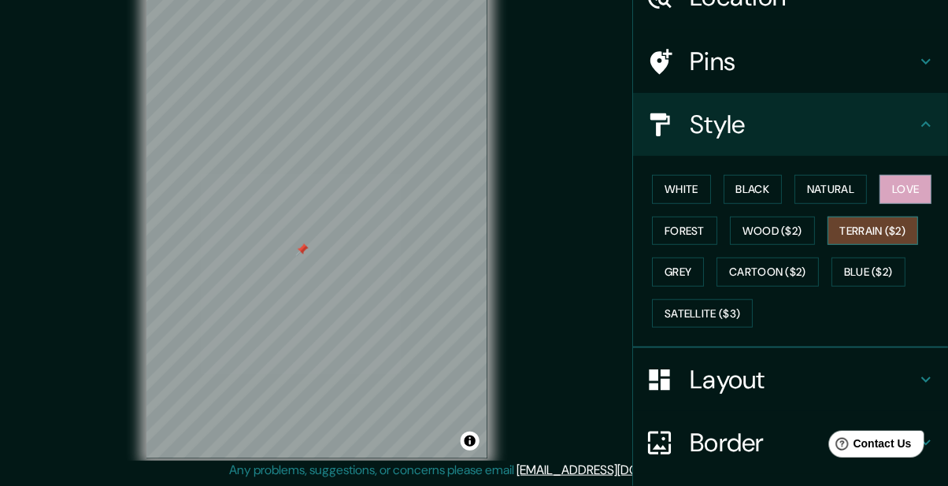
click at [892, 228] on button "Terrain ($2)" at bounding box center [873, 231] width 91 height 29
click at [880, 270] on button "Blue ($2)" at bounding box center [869, 272] width 74 height 29
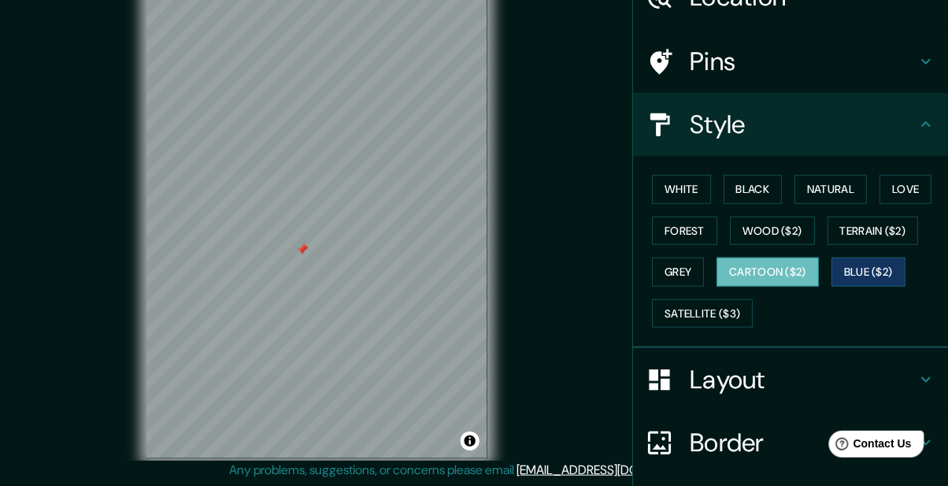
click at [772, 280] on button "Cartoon ($2)" at bounding box center [768, 272] width 102 height 29
click at [754, 190] on button "Black" at bounding box center [753, 189] width 59 height 29
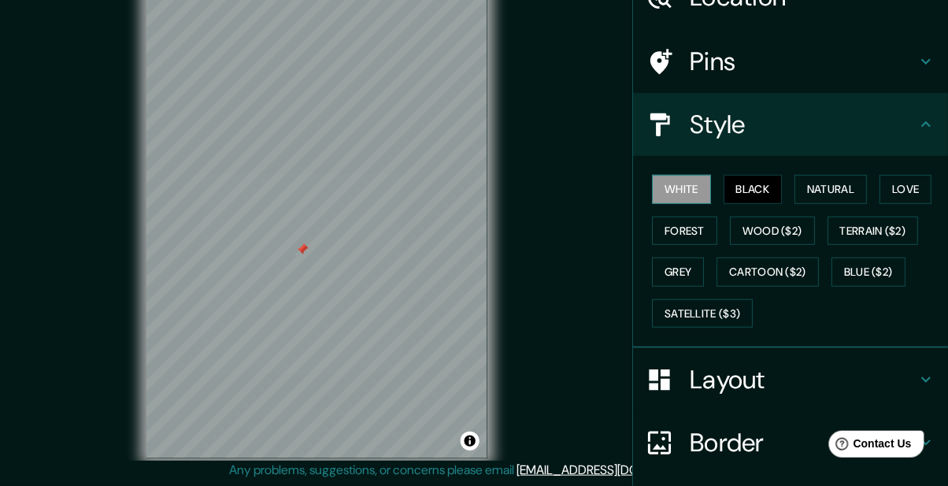
click at [684, 187] on button "White" at bounding box center [681, 189] width 59 height 29
click at [754, 192] on button "Black" at bounding box center [753, 189] width 59 height 29
click at [678, 271] on button "Grey" at bounding box center [678, 272] width 52 height 29
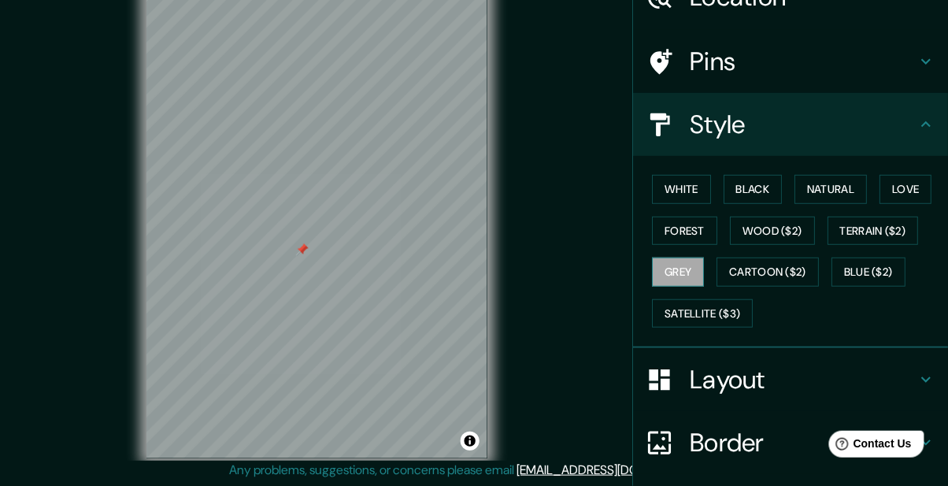
click at [678, 274] on button "Grey" at bounding box center [678, 272] width 52 height 29
click at [676, 235] on button "Forest" at bounding box center [684, 231] width 65 height 29
